Goal: Information Seeking & Learning: Learn about a topic

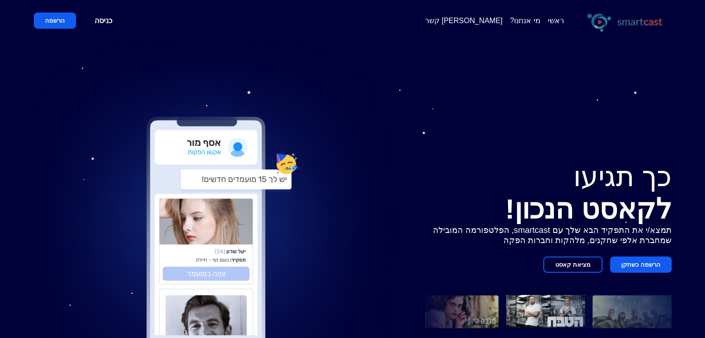
click at [530, 20] on link "מי אנחנו?" at bounding box center [525, 20] width 30 height 9
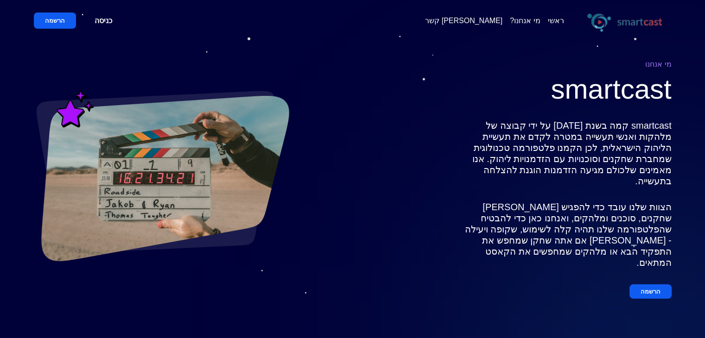
click at [48, 21] on button "הרשמה" at bounding box center [55, 21] width 42 height 16
click at [656, 284] on button "הרשמה" at bounding box center [650, 291] width 42 height 14
click at [53, 18] on button "הרשמה" at bounding box center [55, 21] width 42 height 16
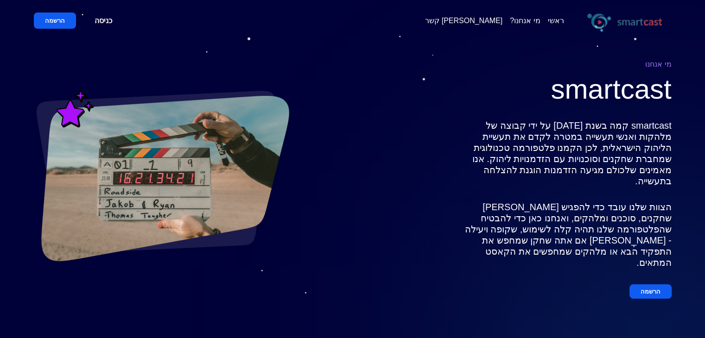
click at [103, 19] on link "כניסה" at bounding box center [103, 21] width 40 height 16
click at [59, 19] on button "הרשמה" at bounding box center [55, 21] width 42 height 16
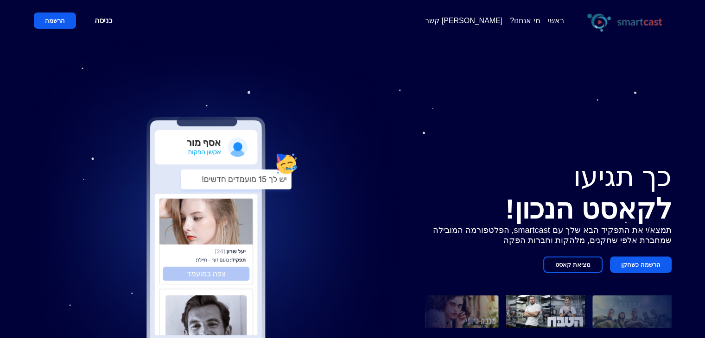
scroll to position [6, 0]
click at [659, 257] on button "הרשמה כשחקן" at bounding box center [641, 265] width 62 height 16
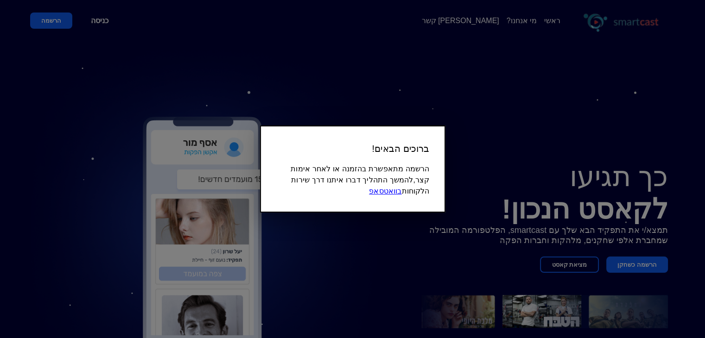
click at [397, 193] on link "בוואטסאפ" at bounding box center [385, 191] width 32 height 8
click at [573, 63] on div at bounding box center [352, 169] width 705 height 338
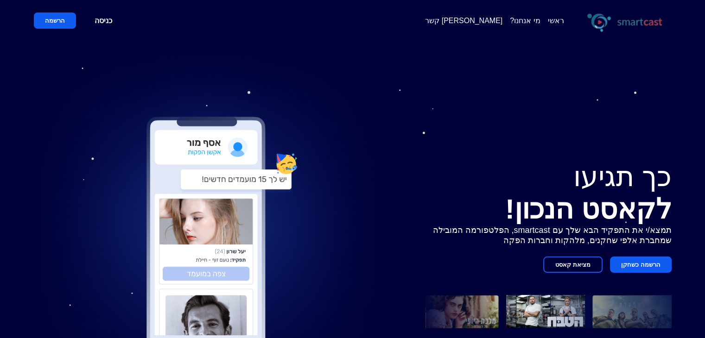
scroll to position [924, 0]
